Goal: Entertainment & Leisure: Browse casually

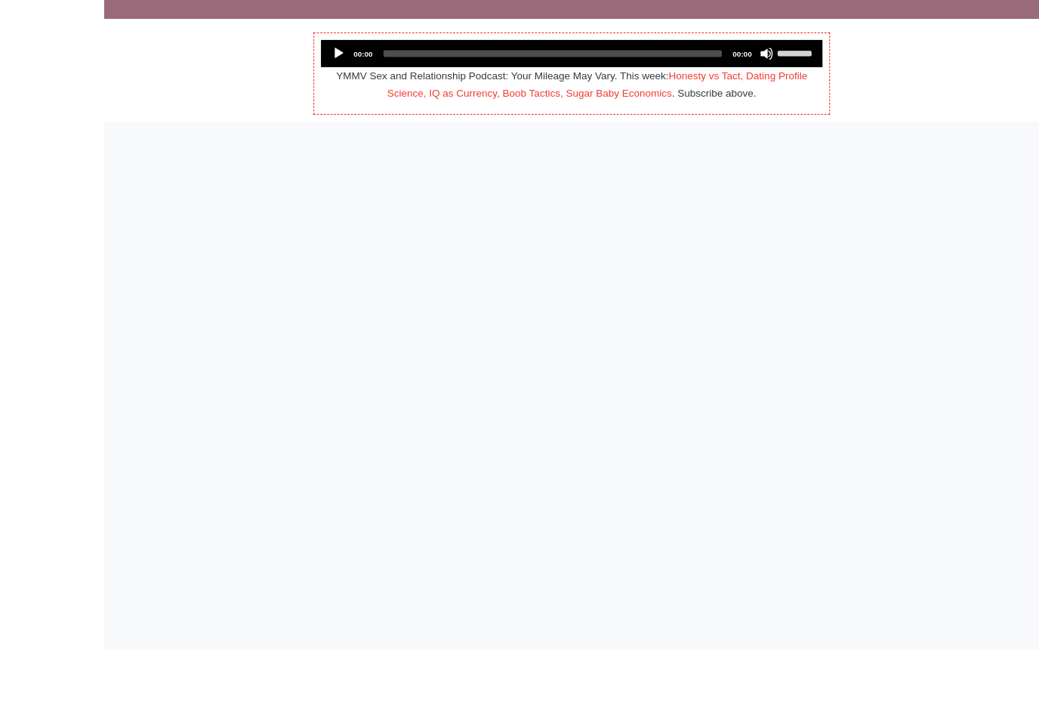
scroll to position [132, 0]
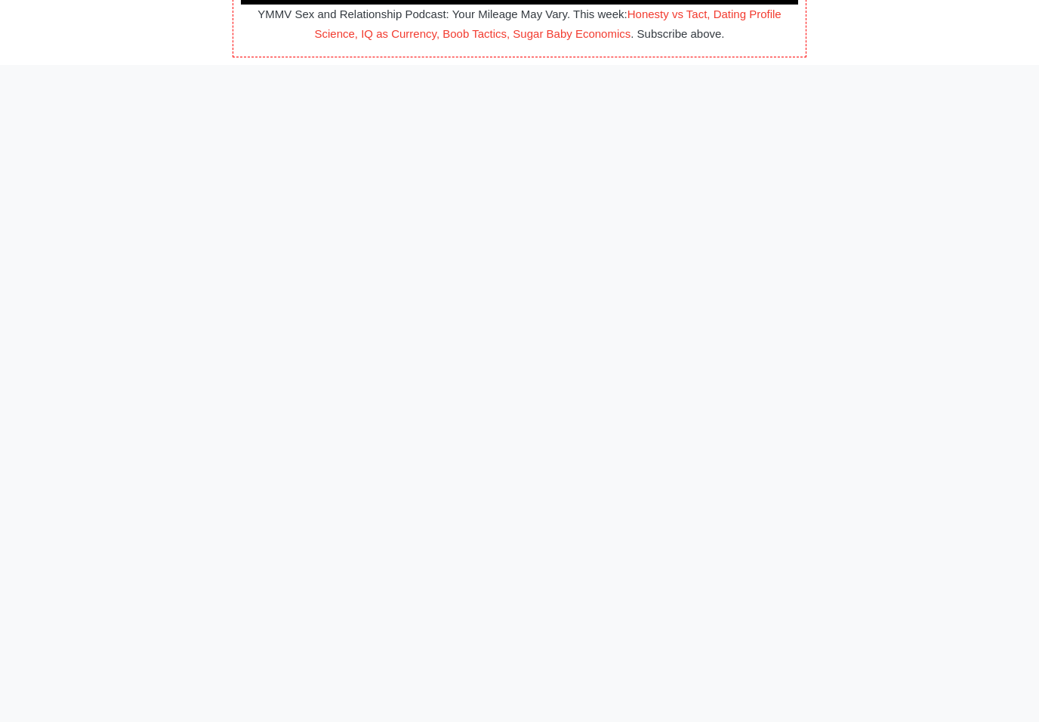
scroll to position [125, 0]
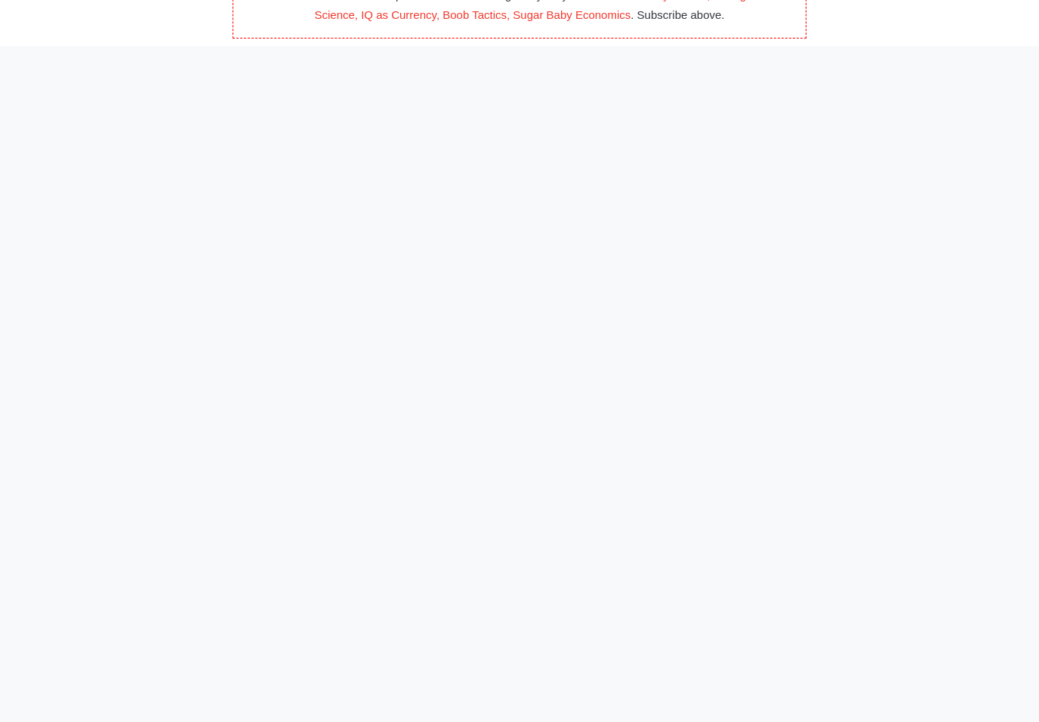
scroll to position [104, 0]
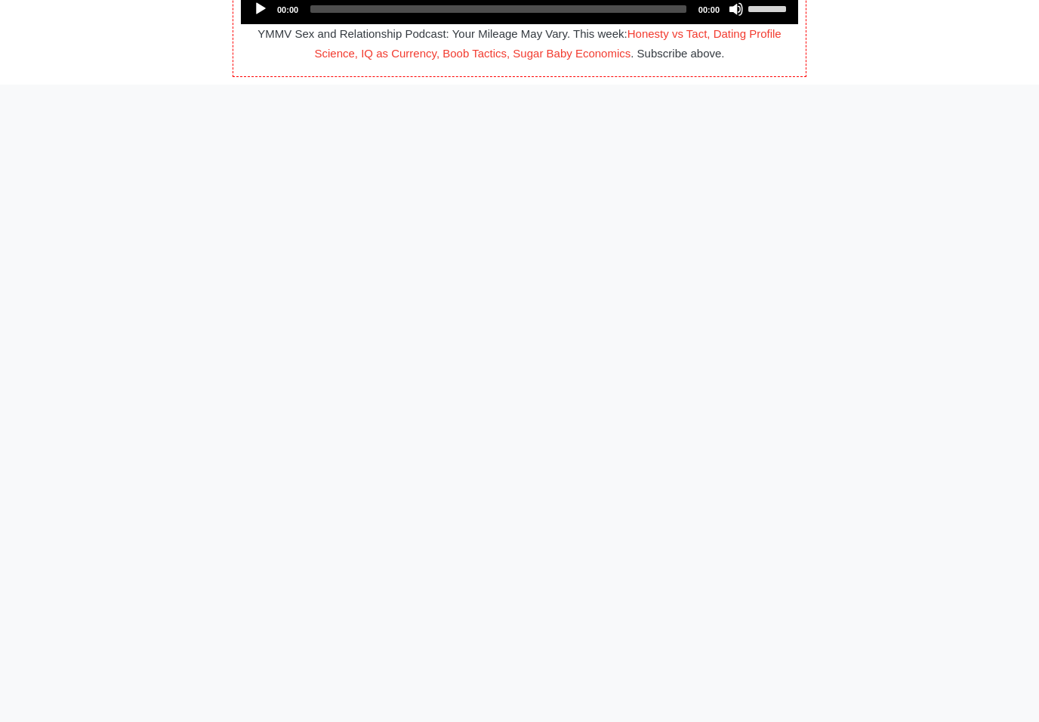
click at [815, 670] on div at bounding box center [519, 395] width 838 height 566
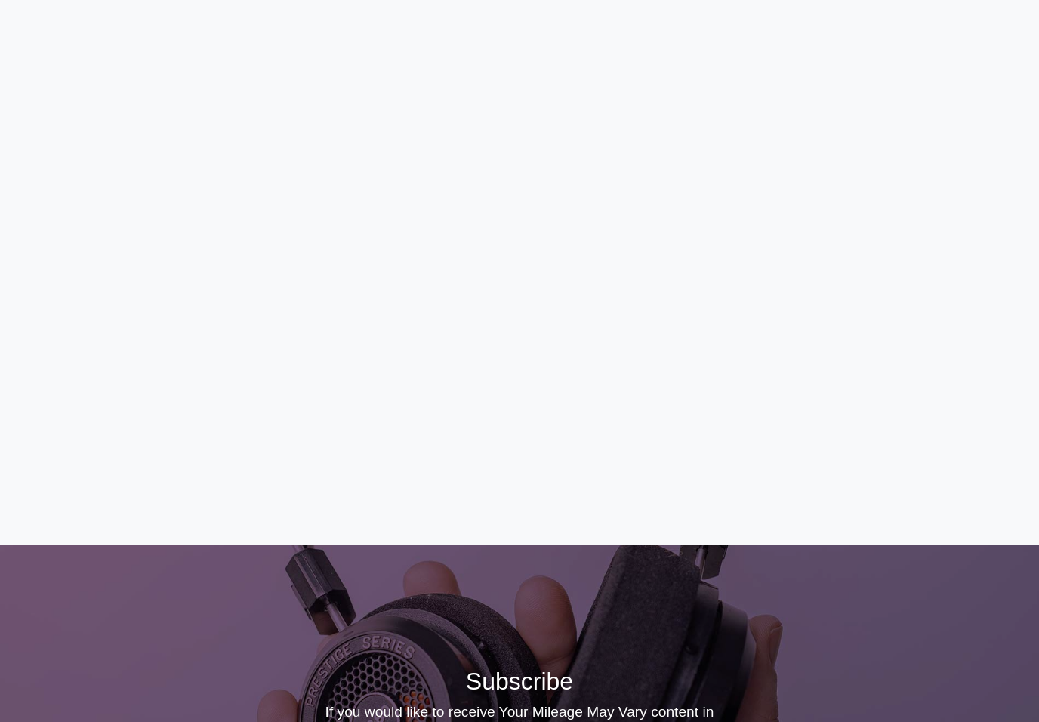
scroll to position [325, 0]
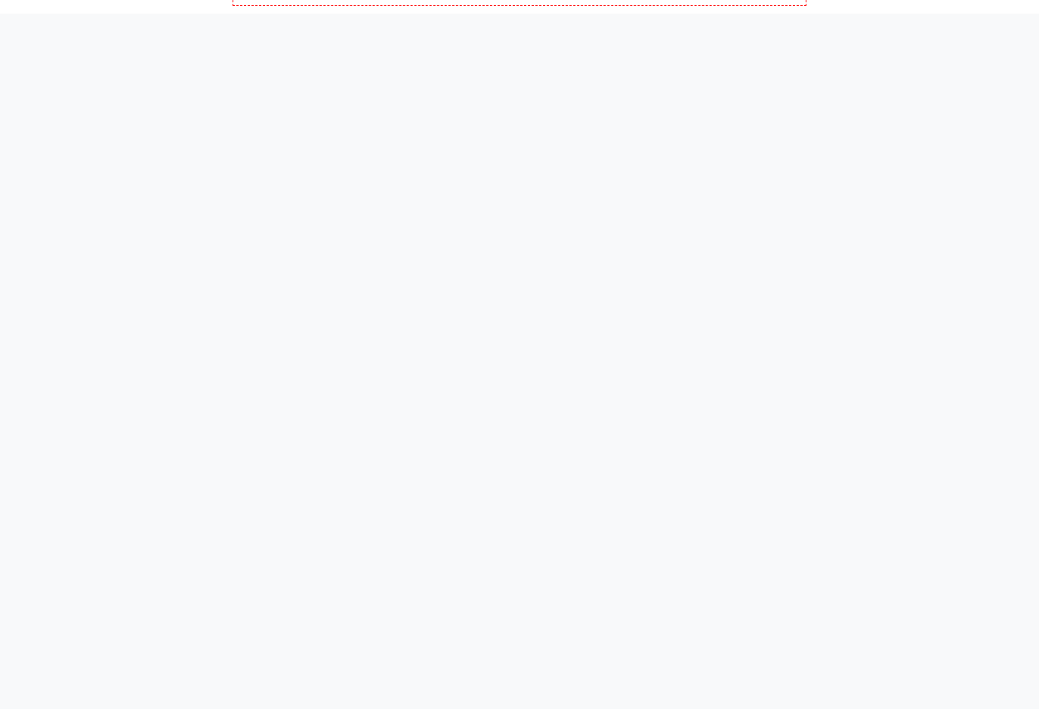
scroll to position [184, 0]
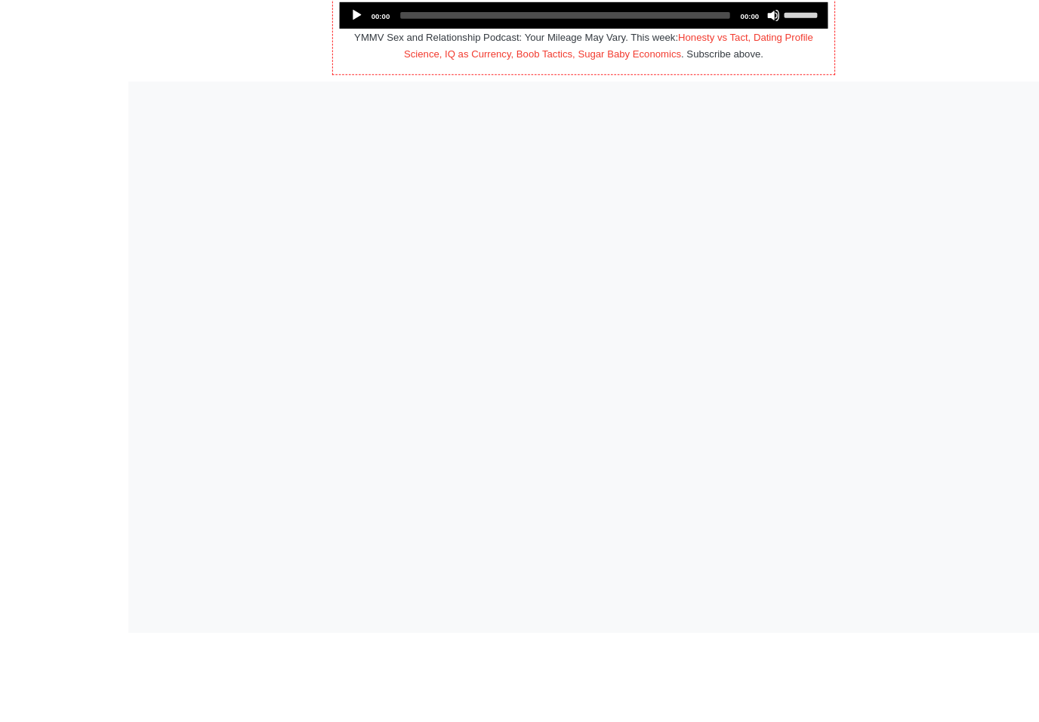
scroll to position [160, 0]
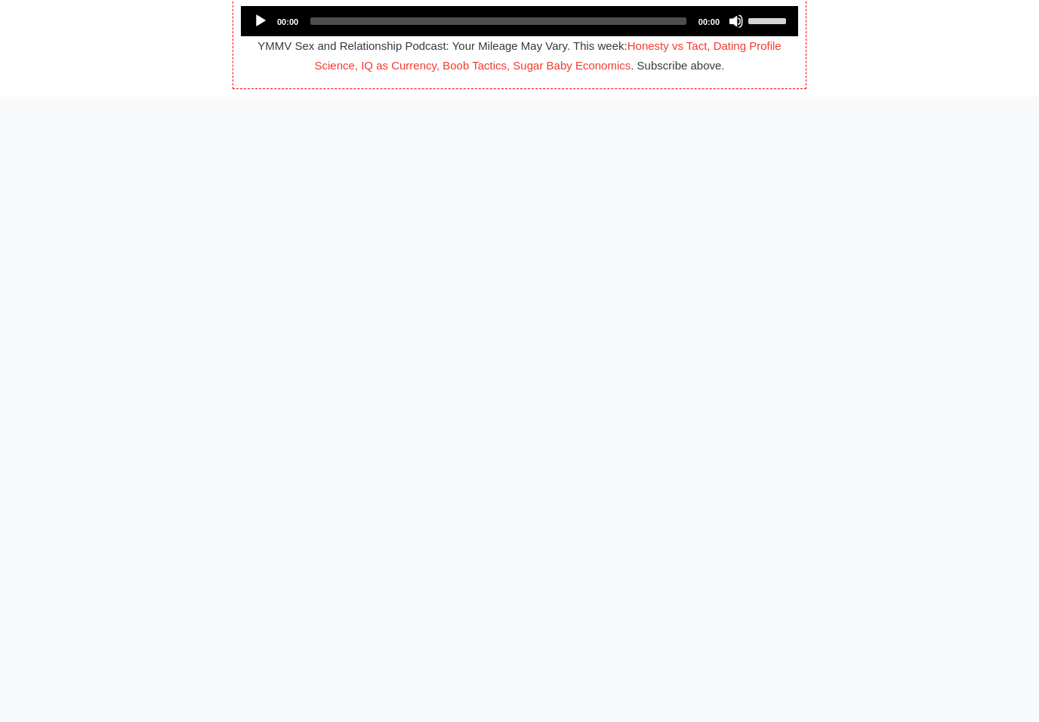
scroll to position [115, 0]
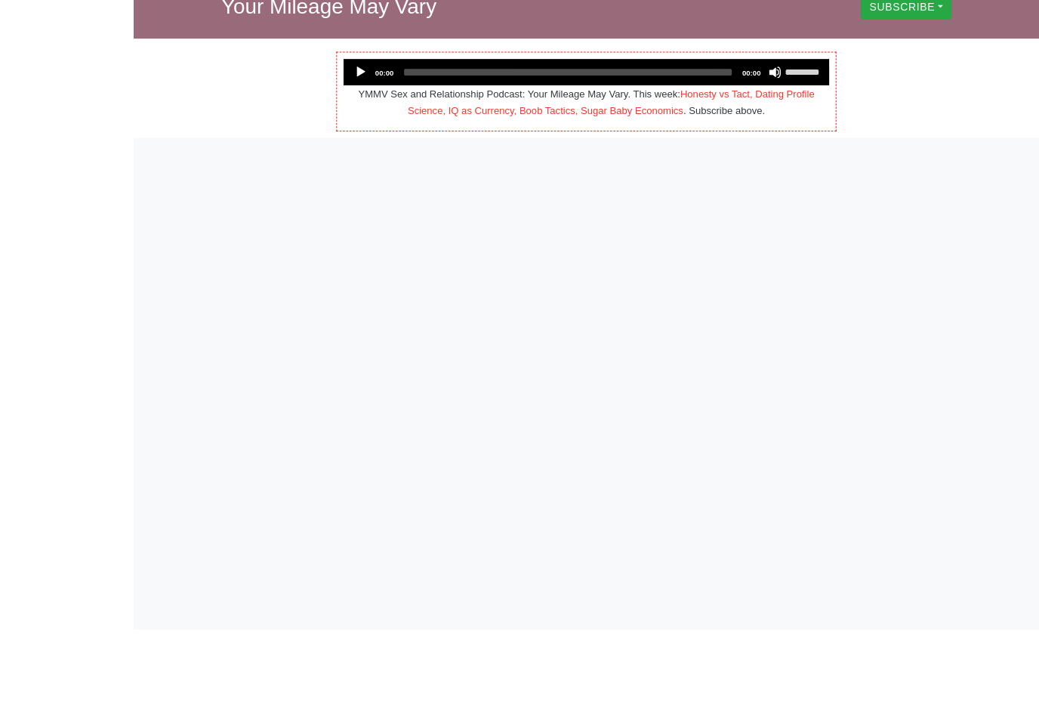
scroll to position [103, 0]
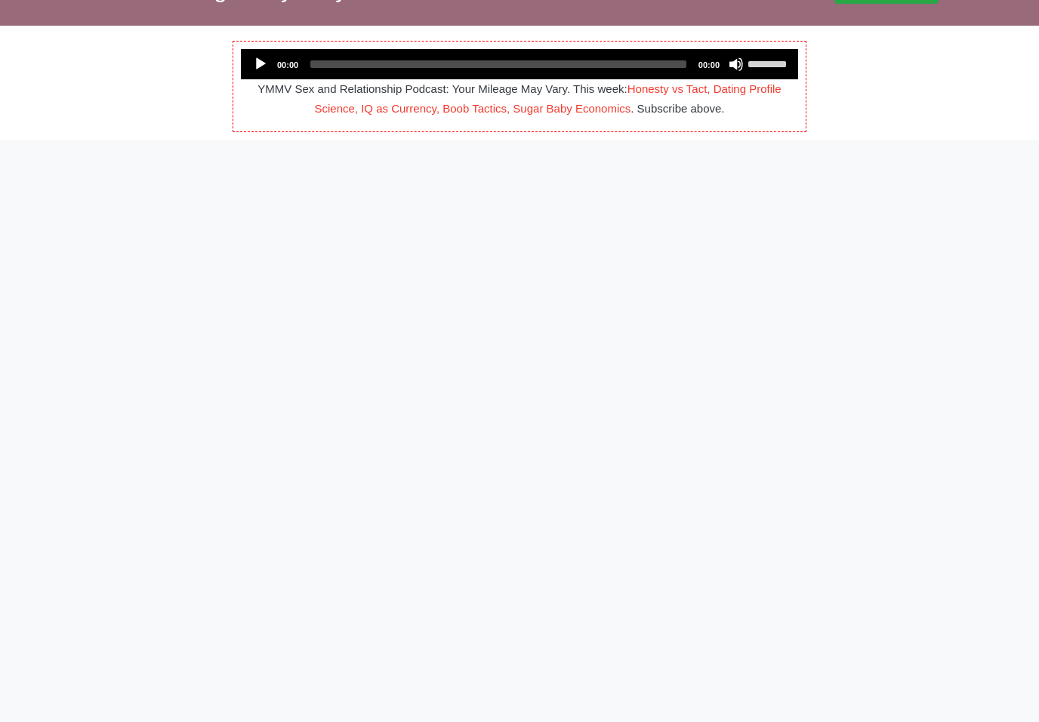
scroll to position [50, 0]
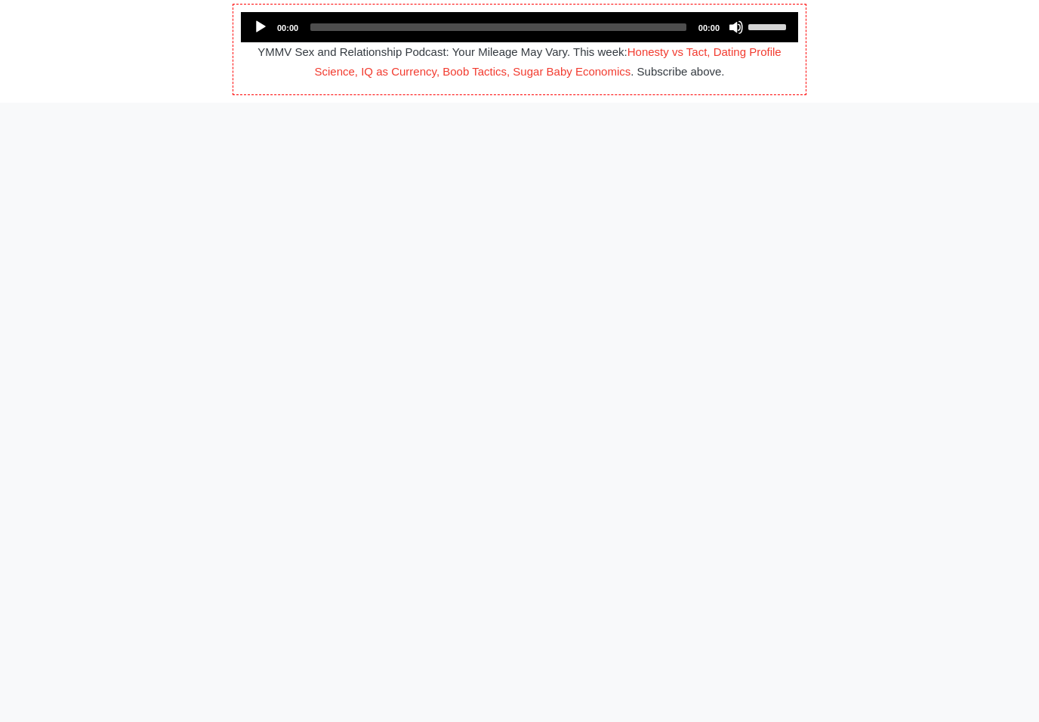
scroll to position [87, 0]
